Goal: Use online tool/utility: Utilize a website feature to perform a specific function

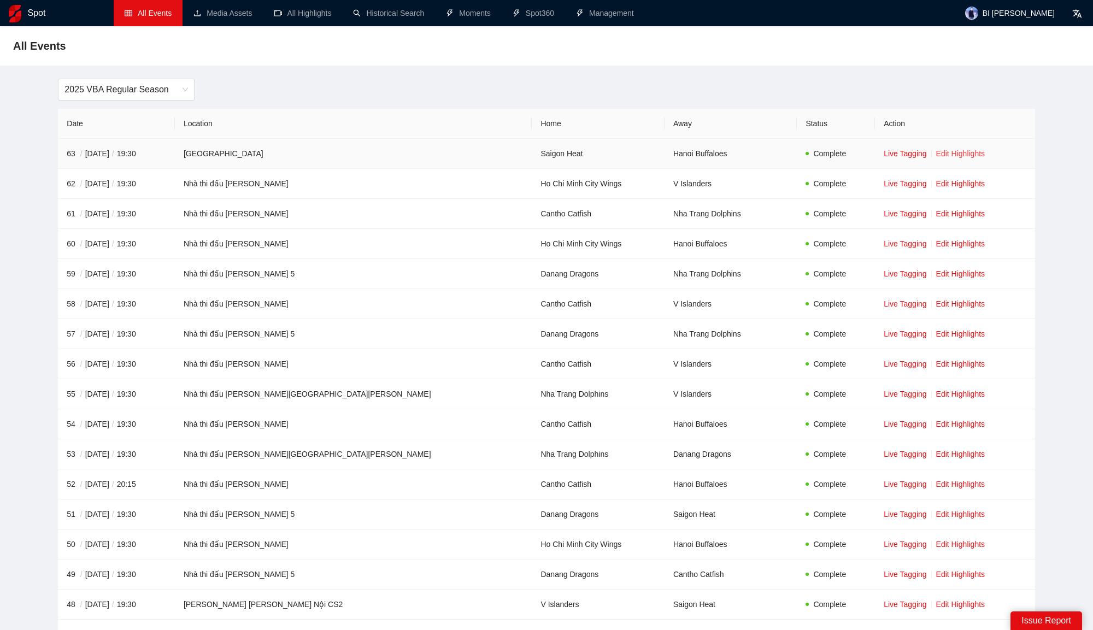
click at [936, 152] on link "Edit Highlights" at bounding box center [960, 153] width 49 height 9
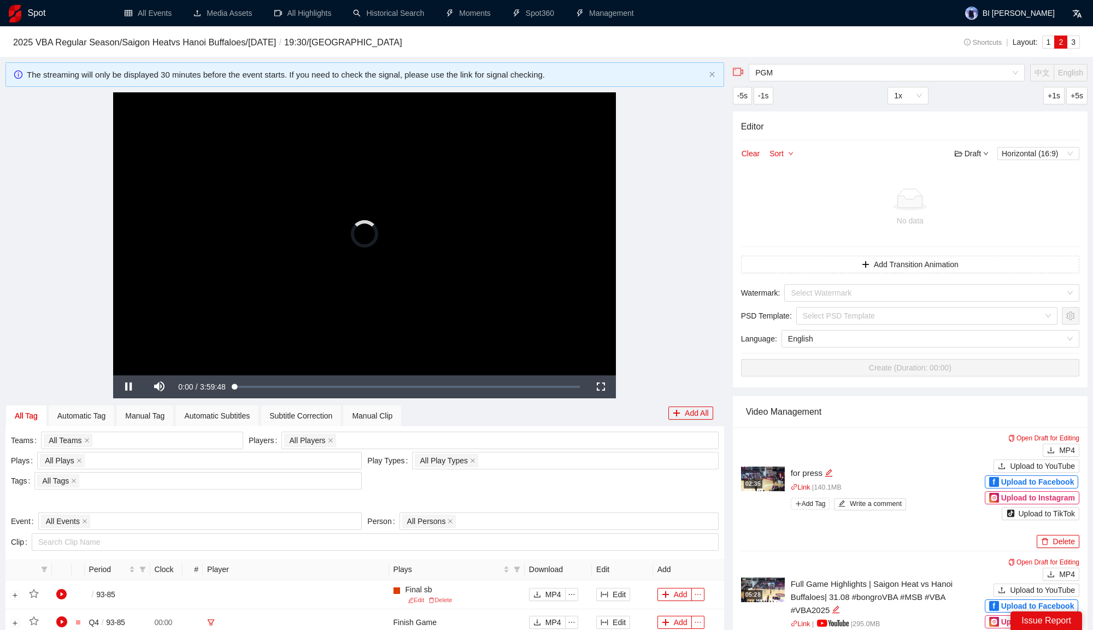
click at [431, 213] on video "Video Player" at bounding box center [364, 233] width 503 height 283
click at [431, 211] on video "Video Player" at bounding box center [364, 233] width 503 height 283
click at [416, 382] on div "Loaded : 0.13% 2:05:58 2:05:58" at bounding box center [408, 386] width 356 height 23
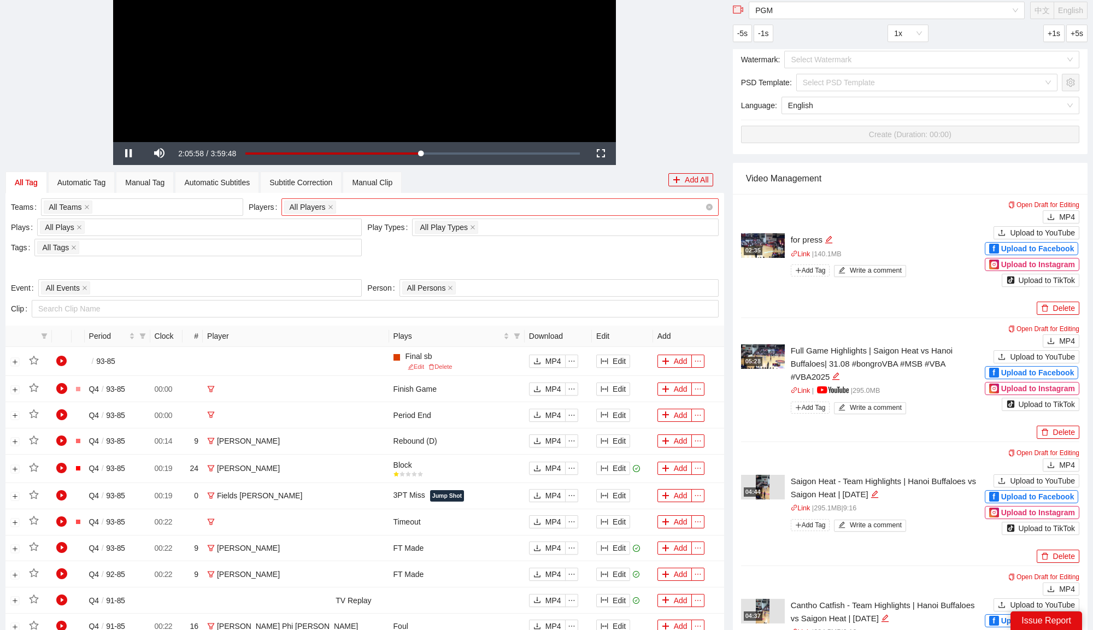
scroll to position [429, 0]
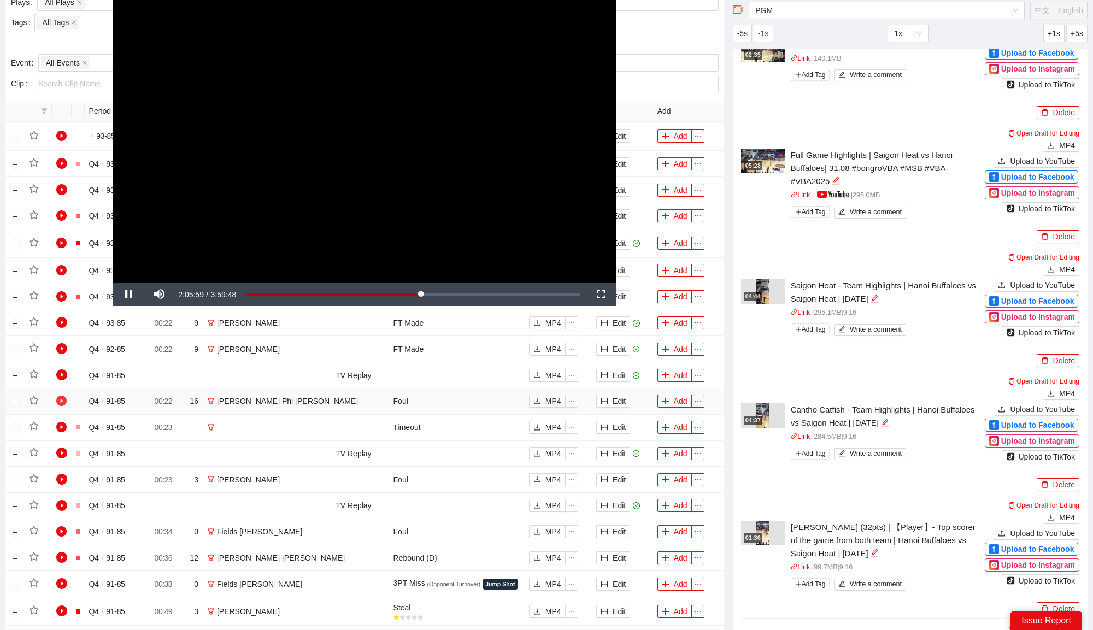
click at [63, 397] on icon "play-circle" at bounding box center [61, 401] width 11 height 11
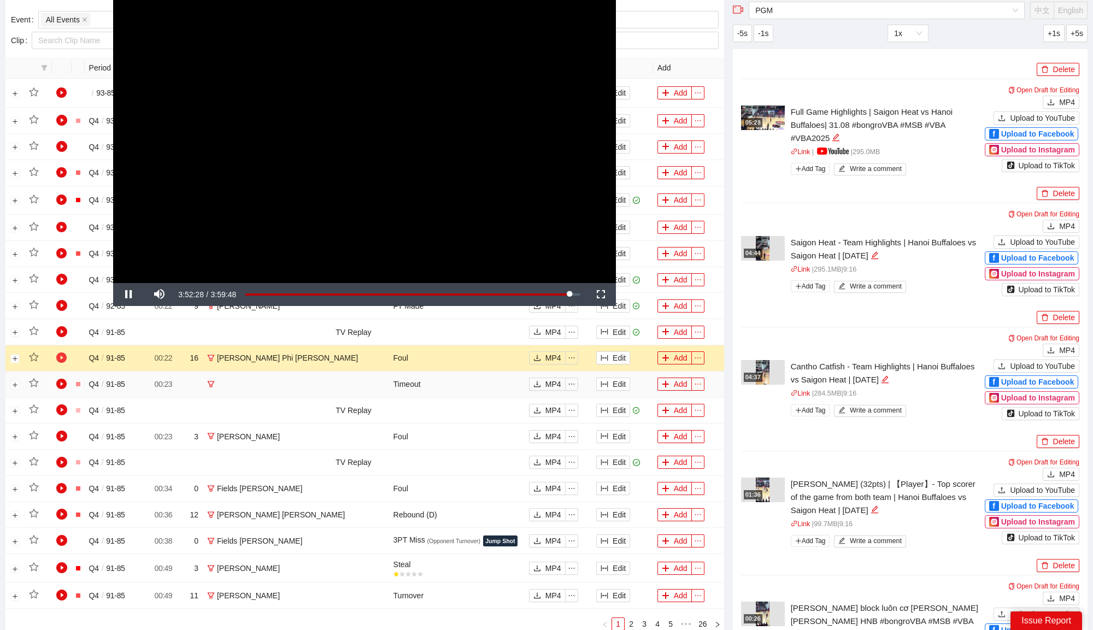
scroll to position [481, 0]
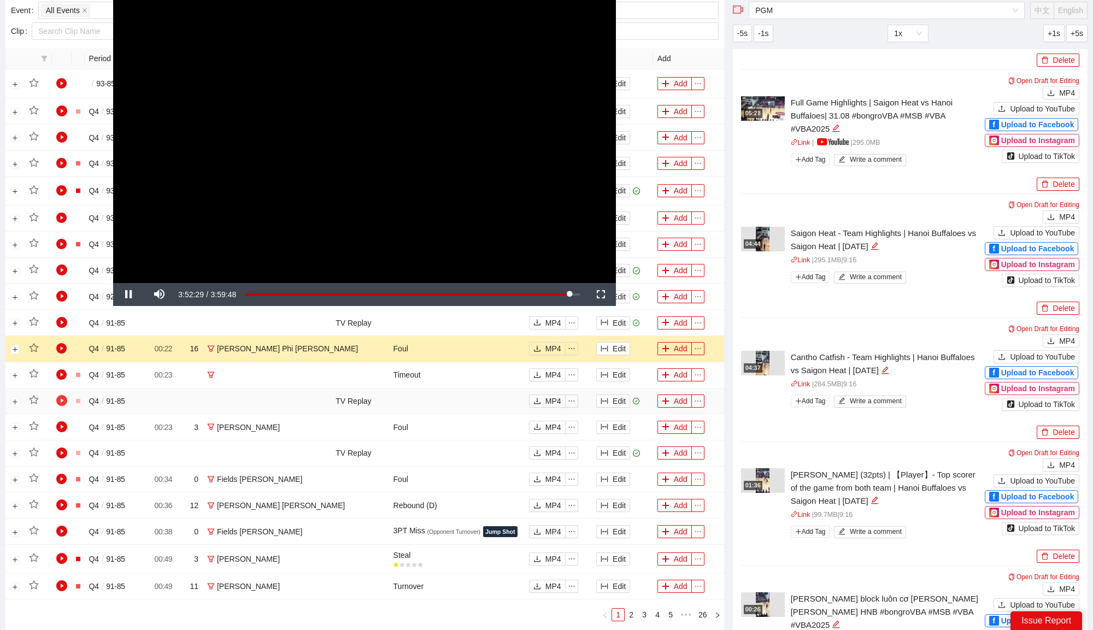
click at [62, 398] on icon "play-circle" at bounding box center [61, 400] width 11 height 11
click at [59, 474] on icon "play-circle" at bounding box center [61, 479] width 11 height 11
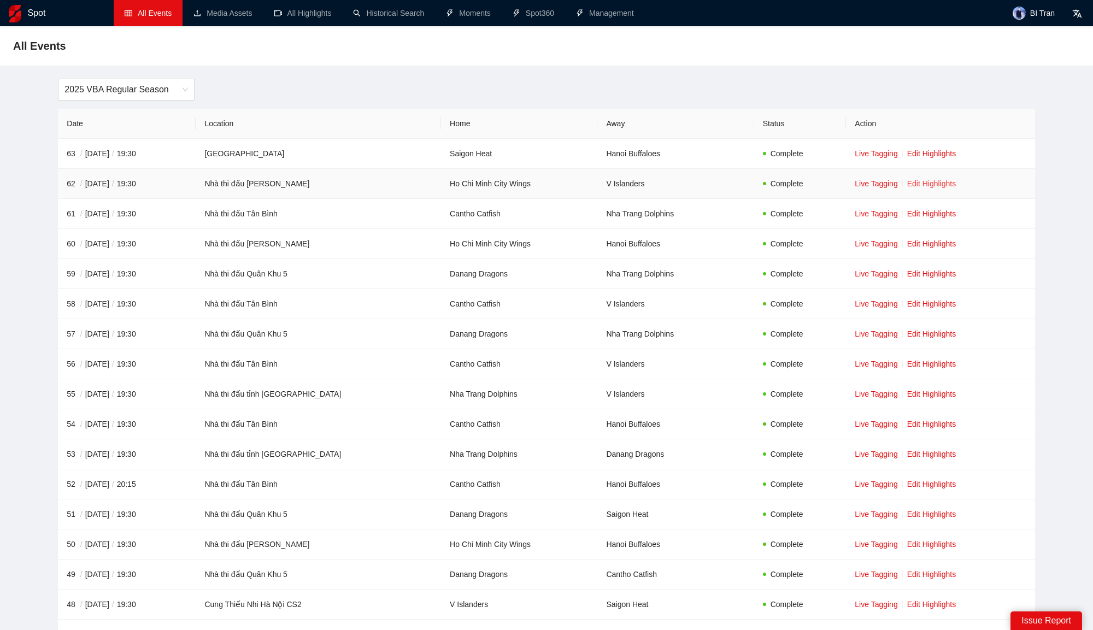
click at [932, 183] on link "Edit Highlights" at bounding box center [931, 183] width 49 height 9
